Goal: Task Accomplishment & Management: Use online tool/utility

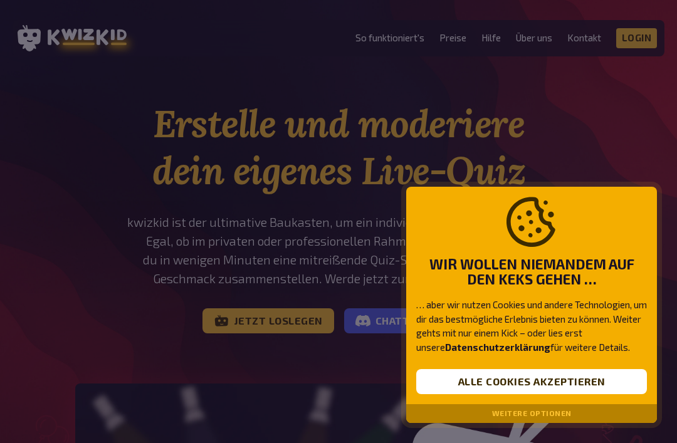
click at [565, 416] on button "Weitere Optionen" at bounding box center [532, 413] width 80 height 9
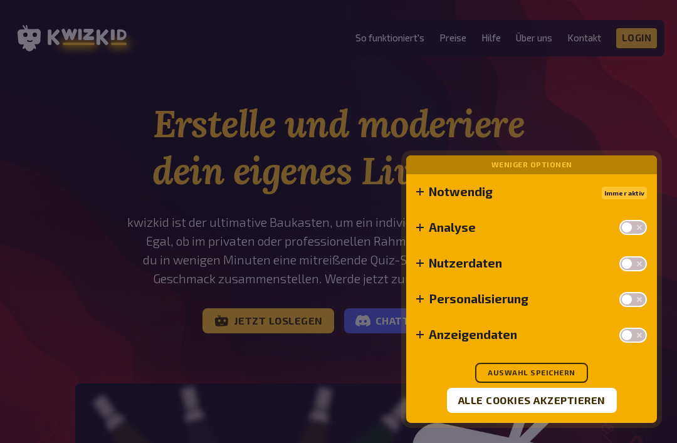
click at [579, 372] on button "Auswahl speichern" at bounding box center [531, 373] width 113 height 20
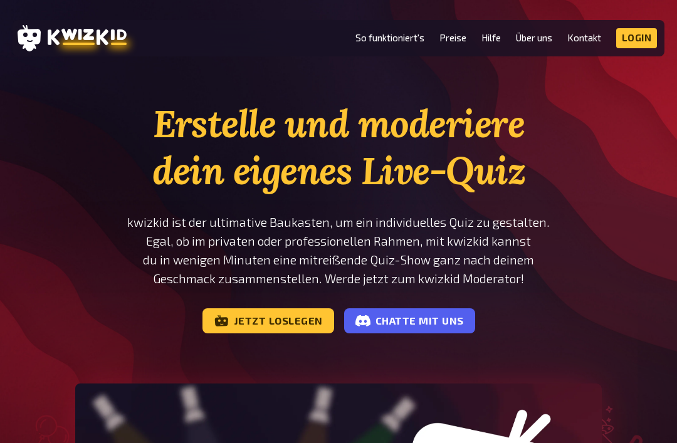
click at [642, 39] on link "Login" at bounding box center [636, 38] width 41 height 20
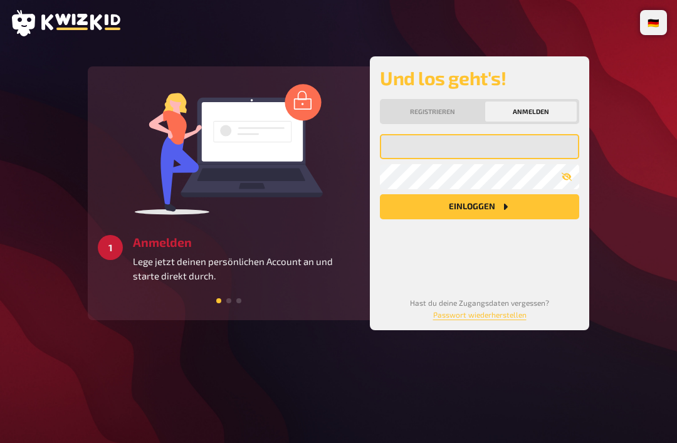
click at [517, 158] on input "email" at bounding box center [479, 146] width 199 height 25
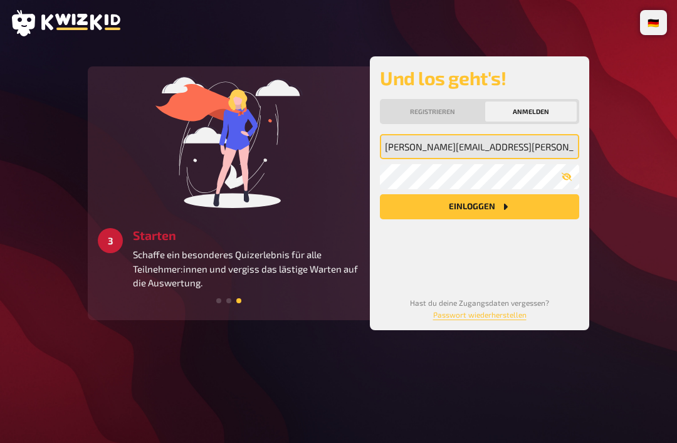
type input "[PERSON_NAME][EMAIL_ADDRESS][PERSON_NAME][DOMAIN_NAME]"
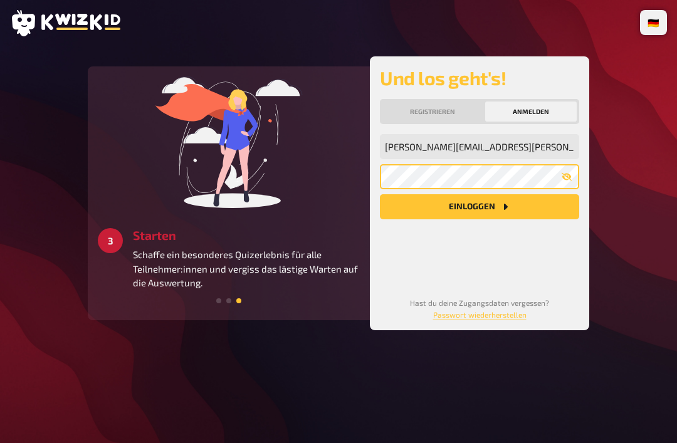
click at [479, 207] on button "Einloggen" at bounding box center [479, 206] width 199 height 25
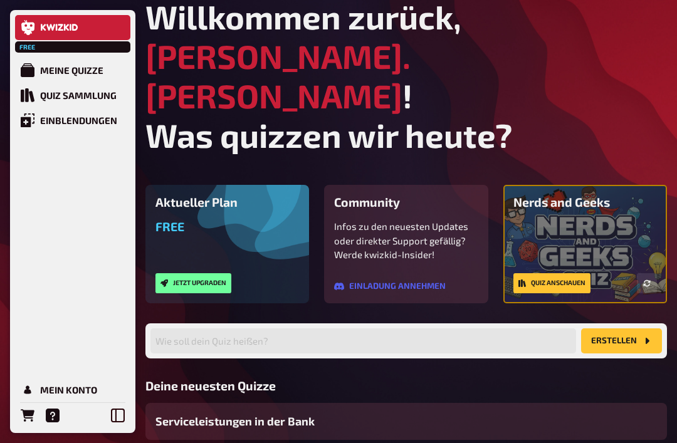
scroll to position [26, 0]
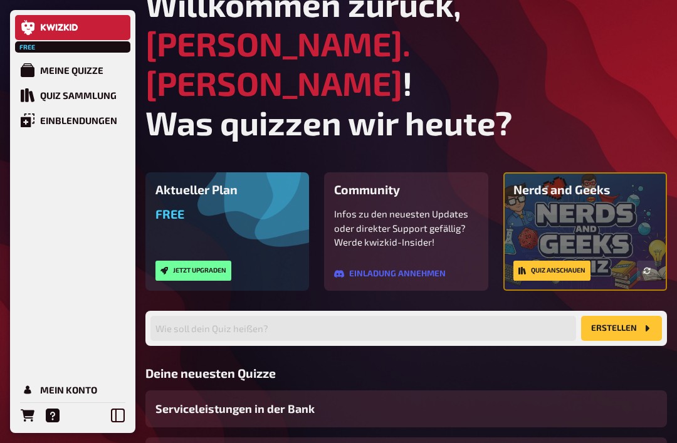
click at [584, 390] on div "Serviceleistungen in der Bank" at bounding box center [405, 408] width 521 height 37
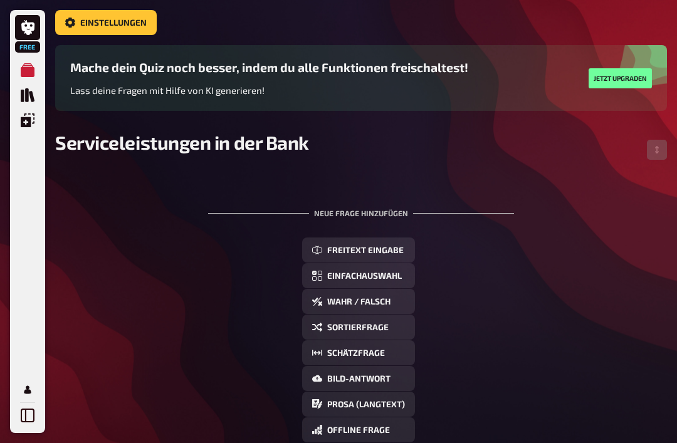
scroll to position [83, 0]
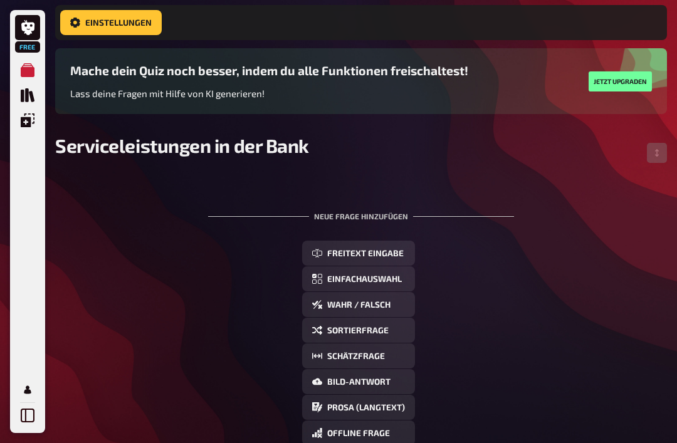
click at [395, 222] on div "Neue Frage hinzufügen" at bounding box center [361, 211] width 306 height 39
click at [383, 222] on div "Neue Frage hinzufügen" at bounding box center [361, 211] width 306 height 39
click at [410, 260] on button "Freitext Eingabe" at bounding box center [358, 253] width 113 height 25
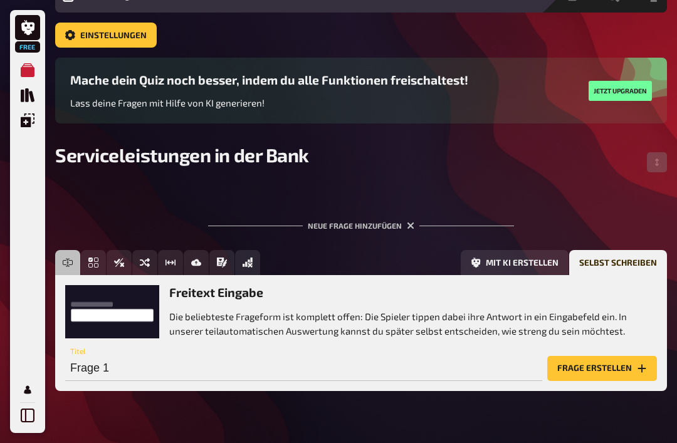
scroll to position [54, 0]
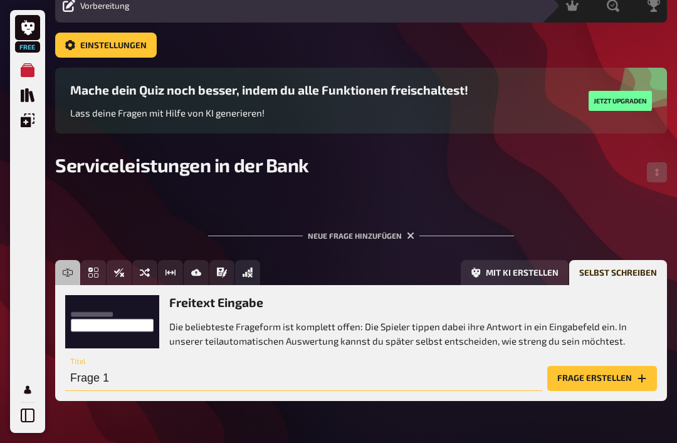
click at [501, 386] on input "Frage 1" at bounding box center [303, 378] width 477 height 25
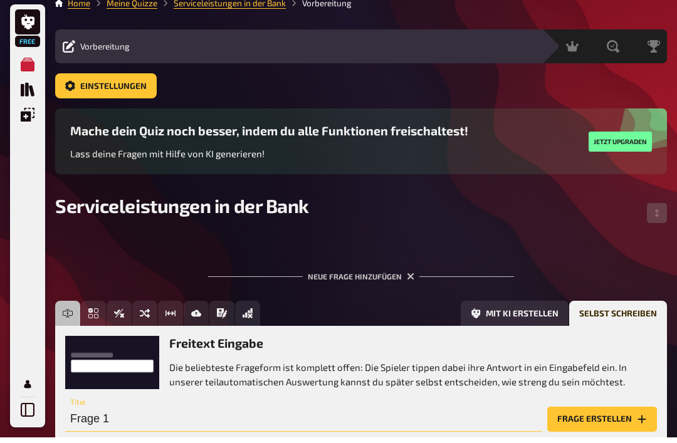
scroll to position [0, 0]
